Goal: Task Accomplishment & Management: Use online tool/utility

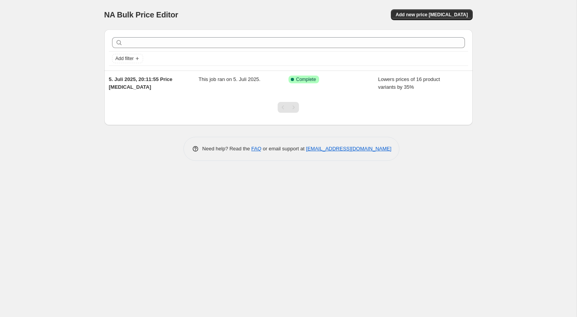
click at [73, 122] on div "NA Bulk Price Editor. This page is ready NA Bulk Price Editor Add new price [ME…" at bounding box center [288, 158] width 577 height 317
